Goal: Task Accomplishment & Management: Manage account settings

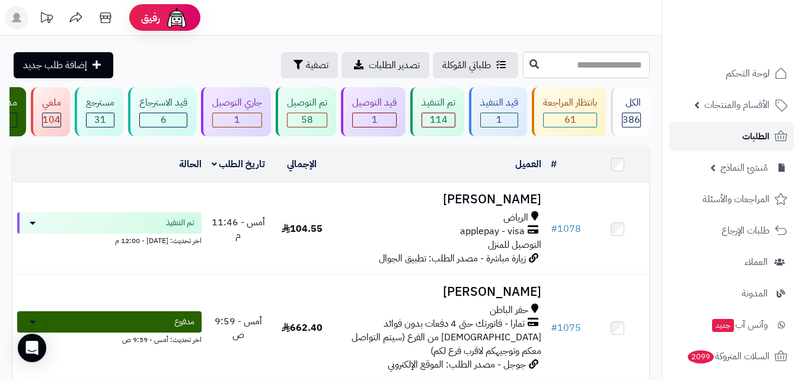
click at [764, 136] on span "الطلبات" at bounding box center [755, 136] width 27 height 17
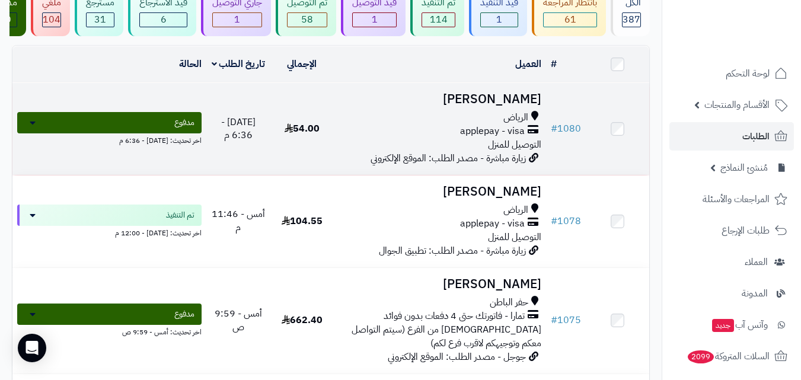
scroll to position [178, 0]
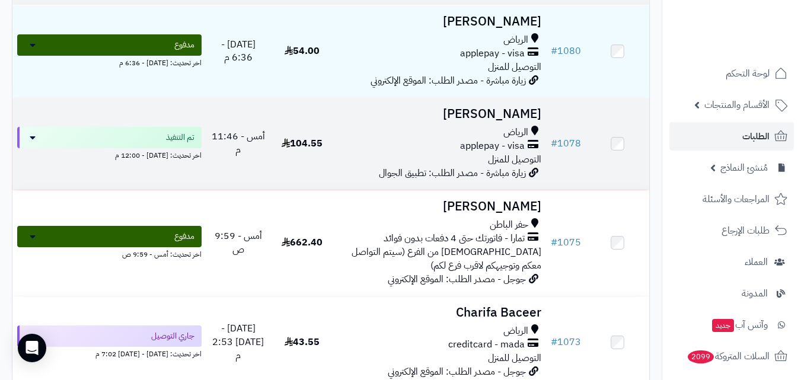
click at [424, 167] on div "الرياض applepay - visa التوصيل للمنزل" at bounding box center [440, 146] width 203 height 41
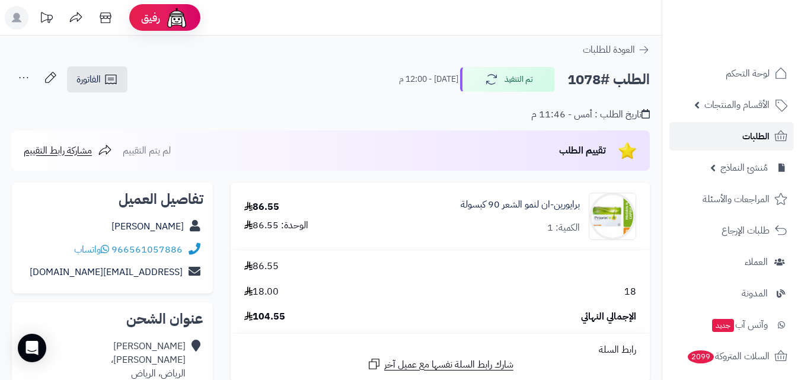
click at [739, 137] on link "الطلبات" at bounding box center [731, 136] width 124 height 28
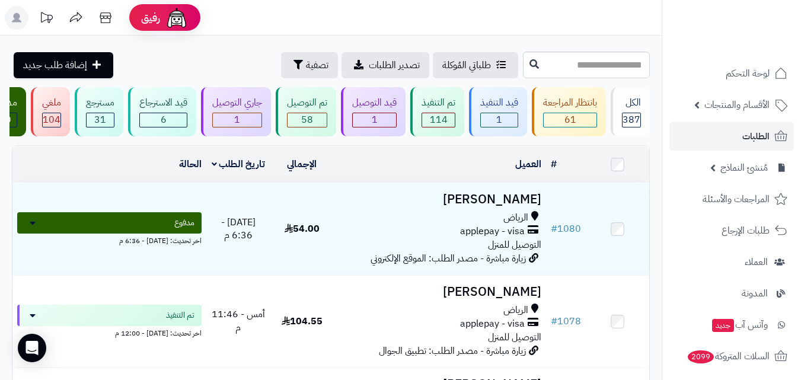
click at [267, 227] on td "[DATE] - 6:36 م" at bounding box center [237, 229] width 63 height 92
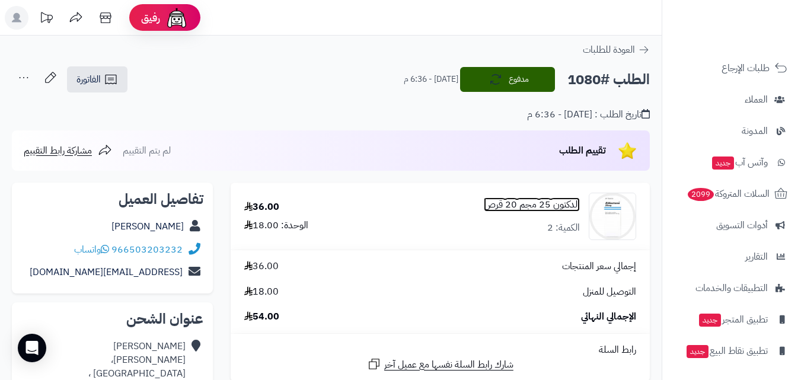
click at [494, 210] on link "الدكتون 25 مجم 20 قرص" at bounding box center [532, 205] width 96 height 14
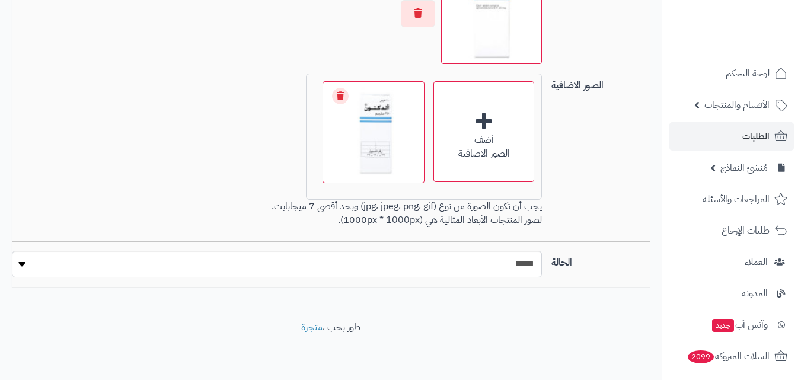
scroll to position [20, 0]
click at [303, 270] on select "***** ****" at bounding box center [277, 264] width 530 height 27
select select "*"
click at [12, 251] on select "***** ****" at bounding box center [277, 264] width 530 height 27
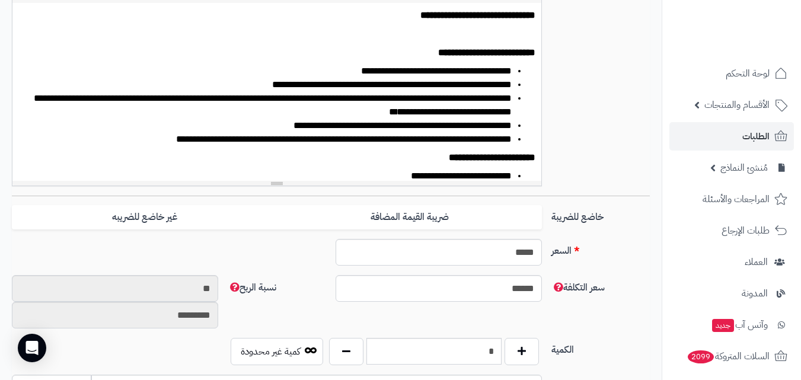
scroll to position [0, 0]
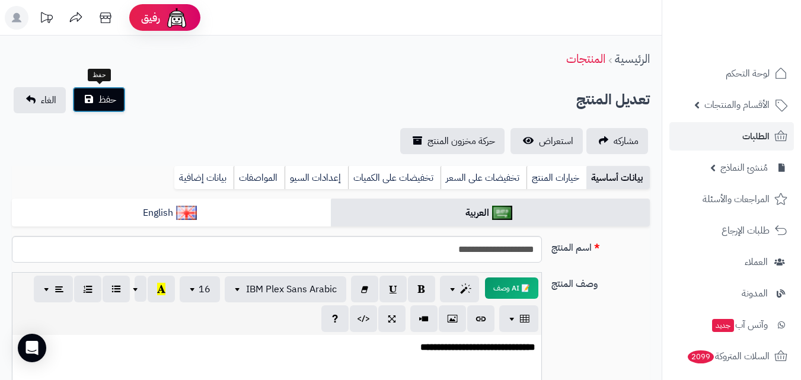
click at [110, 107] on button "حفظ" at bounding box center [98, 100] width 53 height 26
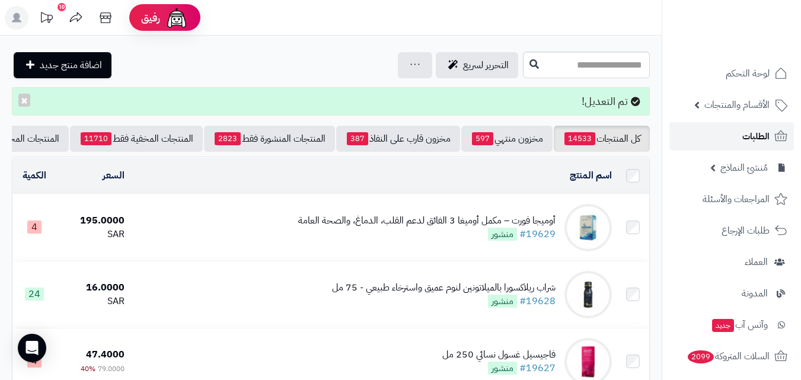
click at [759, 140] on span "الطلبات" at bounding box center [755, 136] width 27 height 17
